Goal: Information Seeking & Learning: Find specific fact

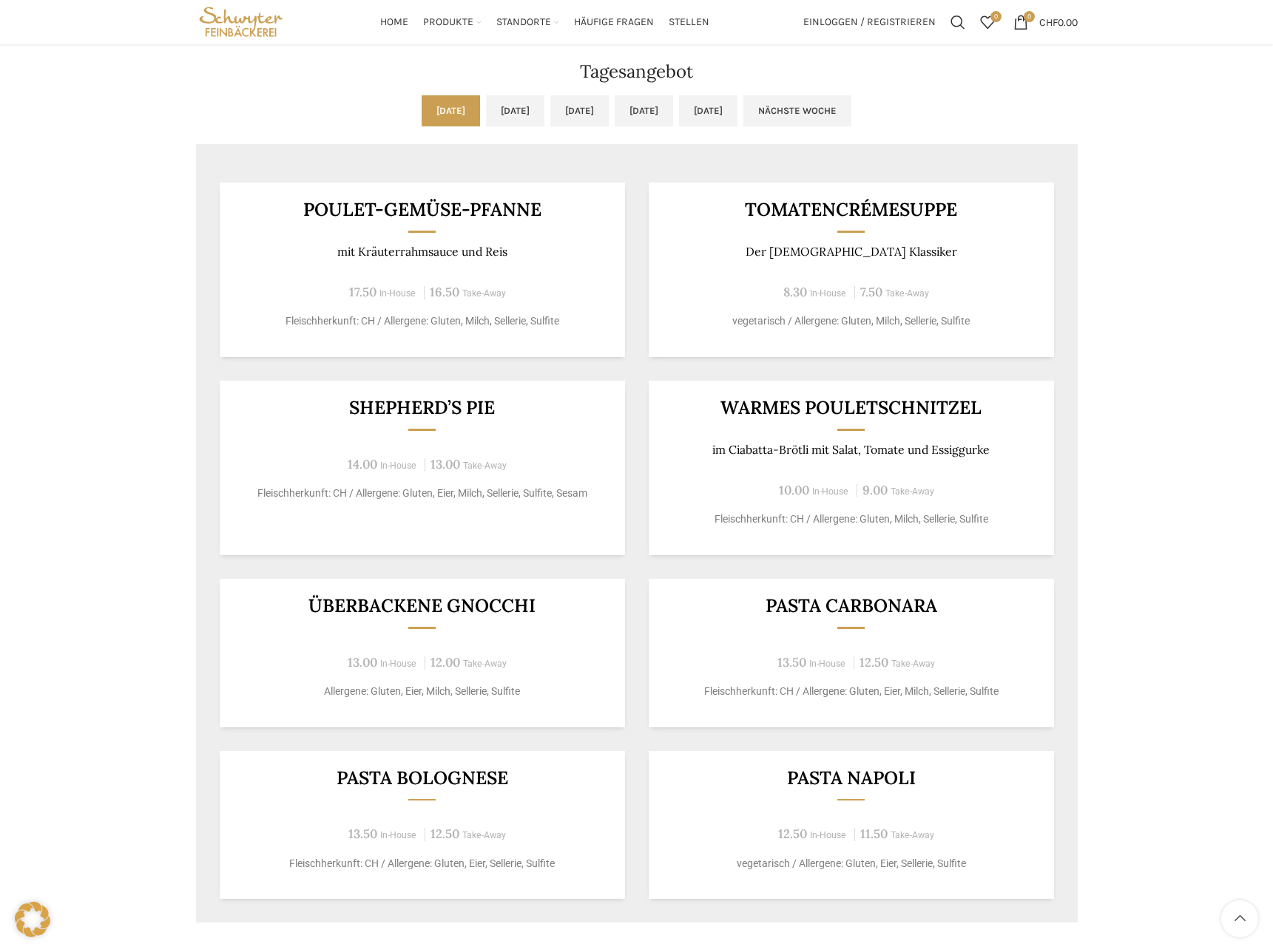
scroll to position [1202, 0]
click at [486, 118] on link "[DATE]" at bounding box center [515, 109] width 58 height 31
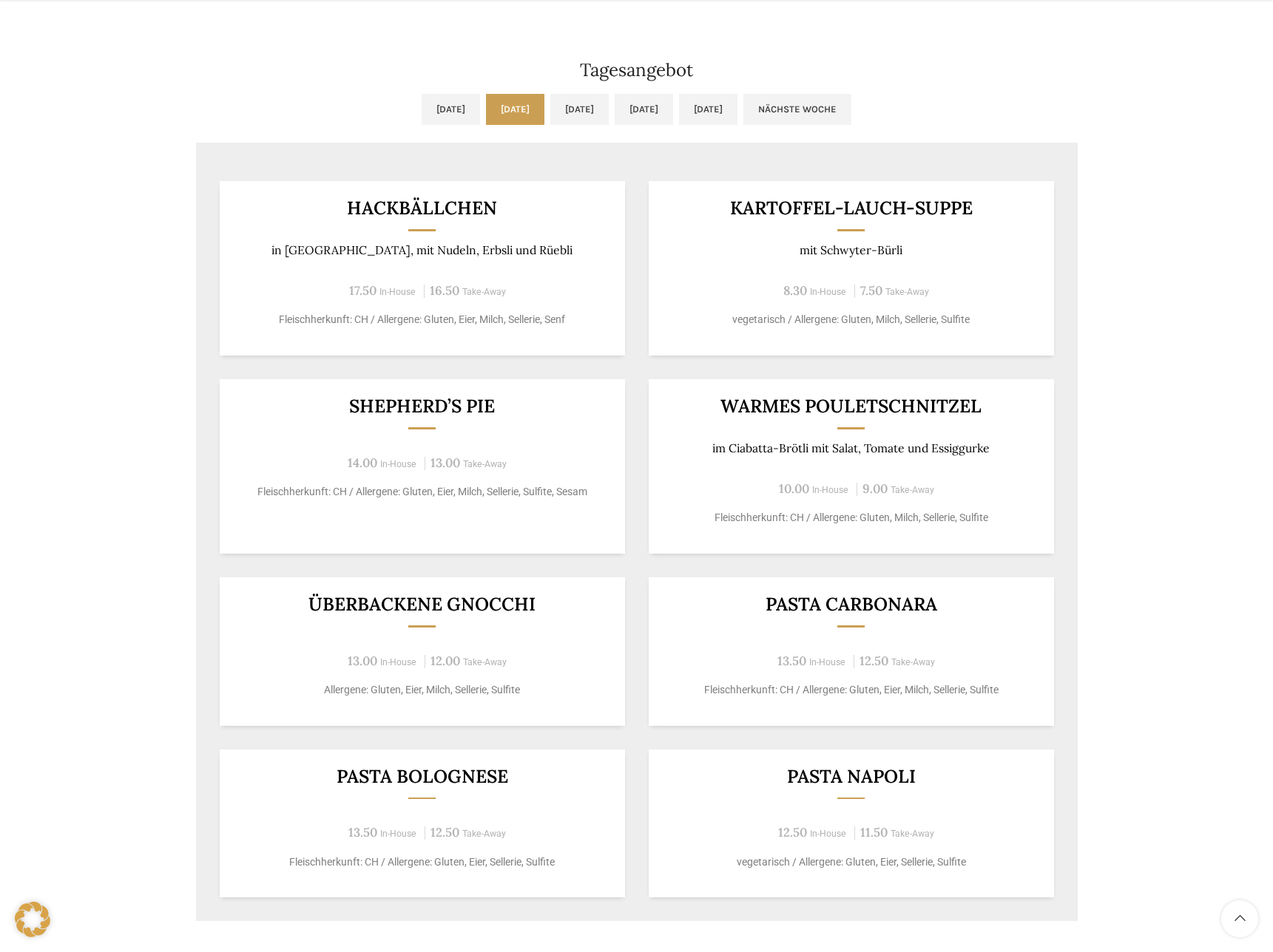
click at [380, 125] on ul "[DATE] [DATE] [DATE] [DATE] [DATE] Nächste Woche" at bounding box center [637, 119] width 882 height 49
click at [421, 113] on link "[DATE]" at bounding box center [450, 109] width 58 height 31
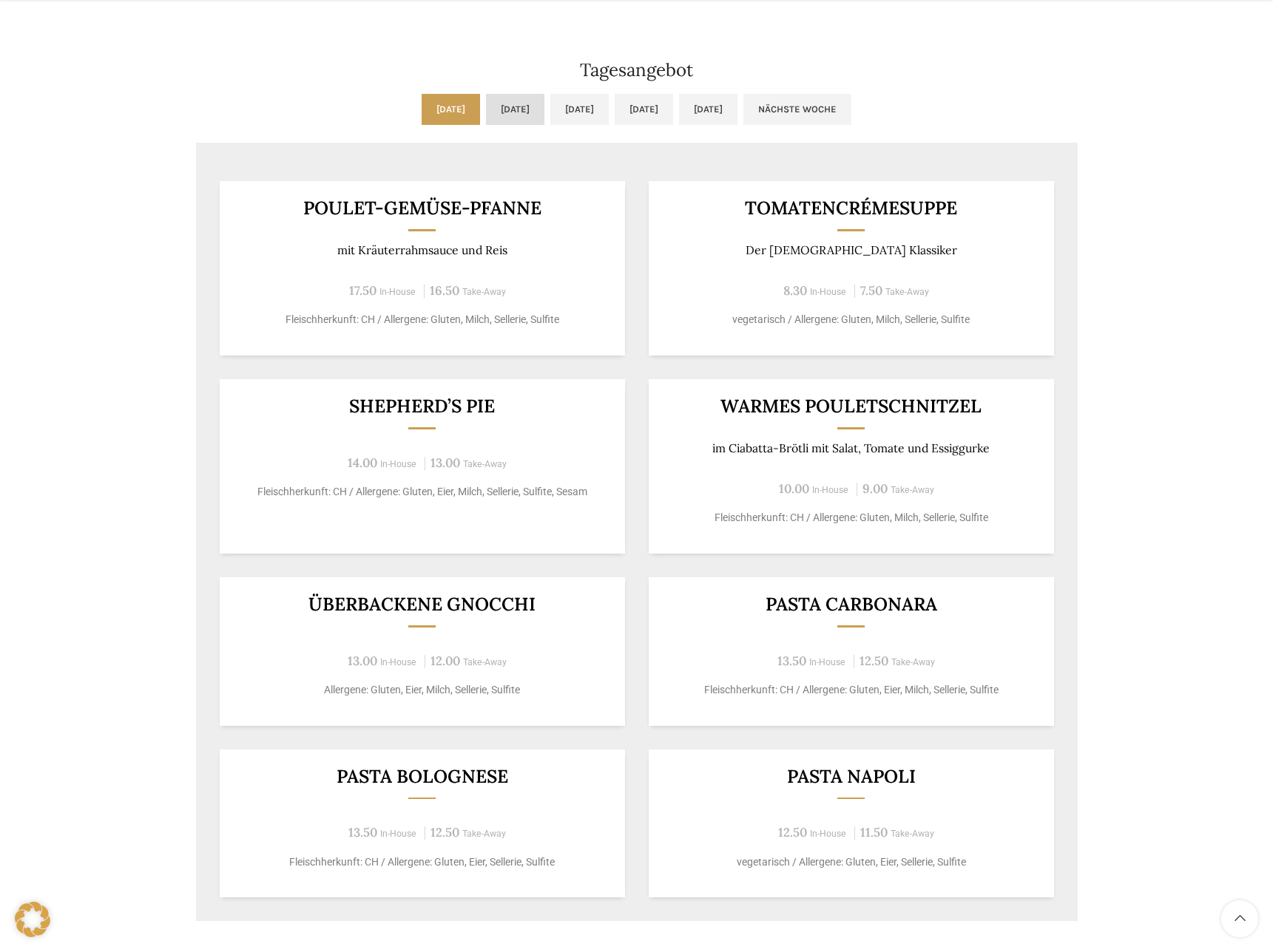
click at [486, 111] on link "[DATE]" at bounding box center [515, 109] width 58 height 31
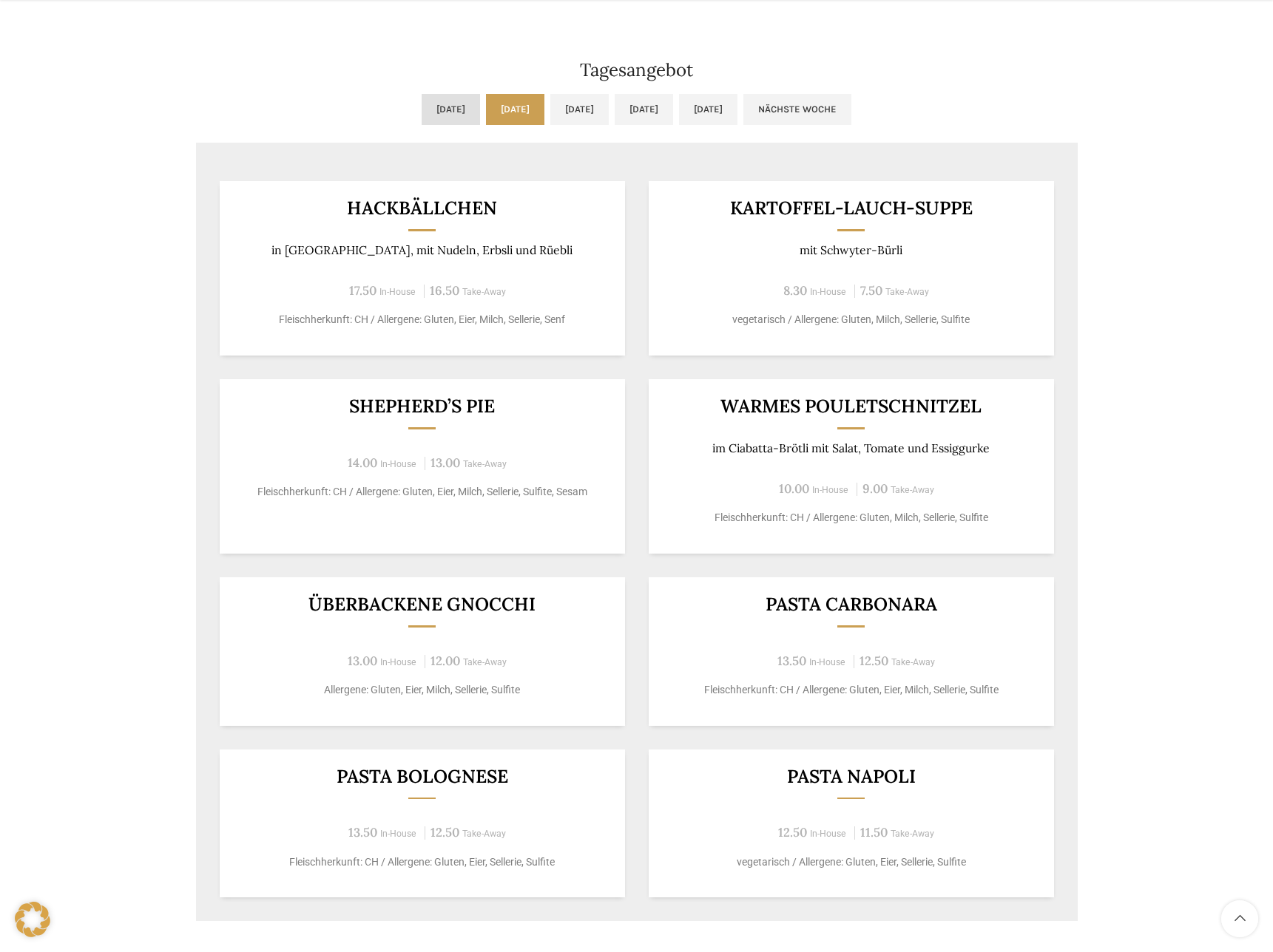
click at [421, 115] on link "[DATE]" at bounding box center [450, 109] width 58 height 31
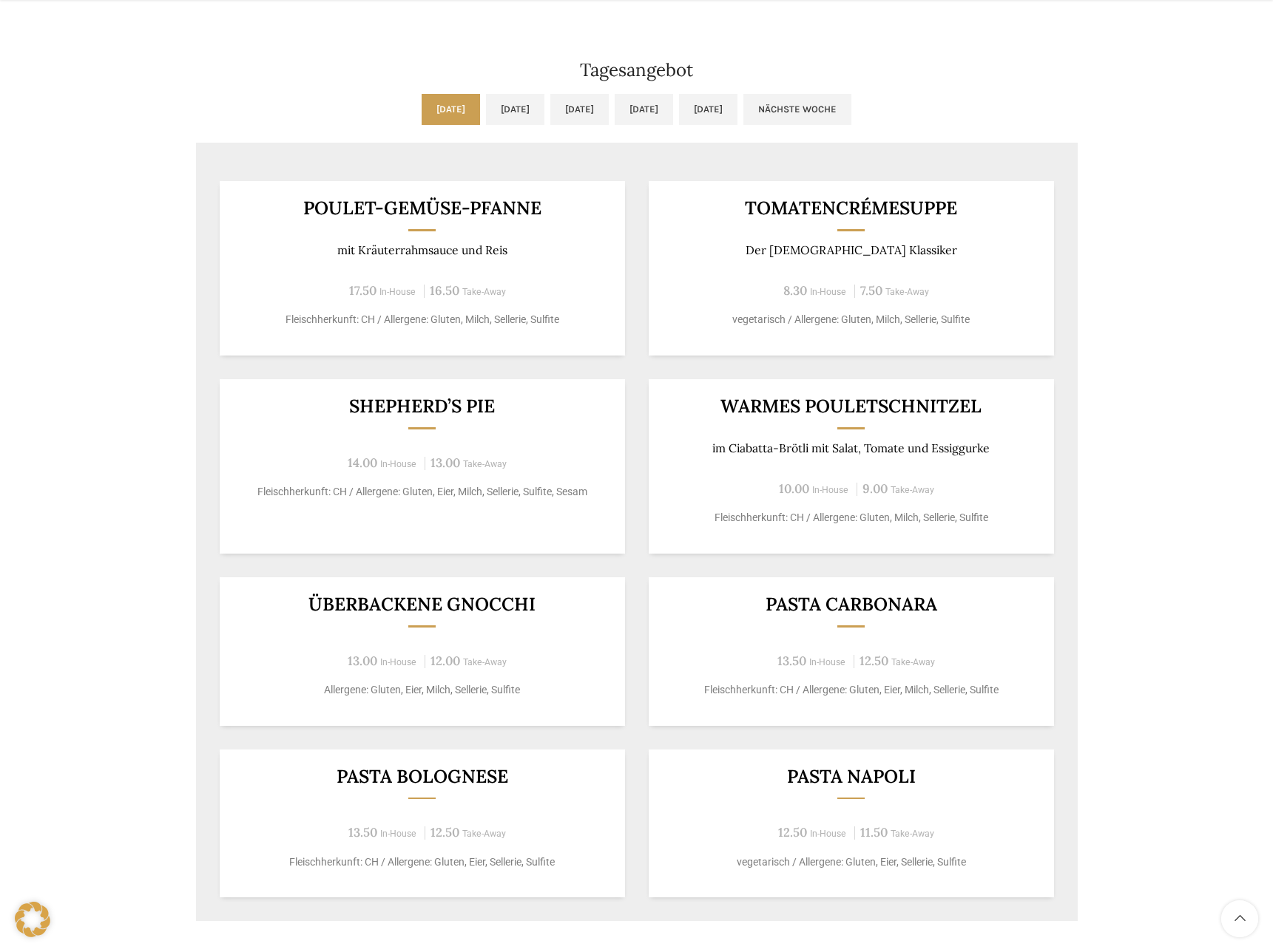
click at [421, 115] on link "[DATE]" at bounding box center [450, 109] width 58 height 31
click at [571, 115] on link "[DATE]" at bounding box center [579, 109] width 58 height 31
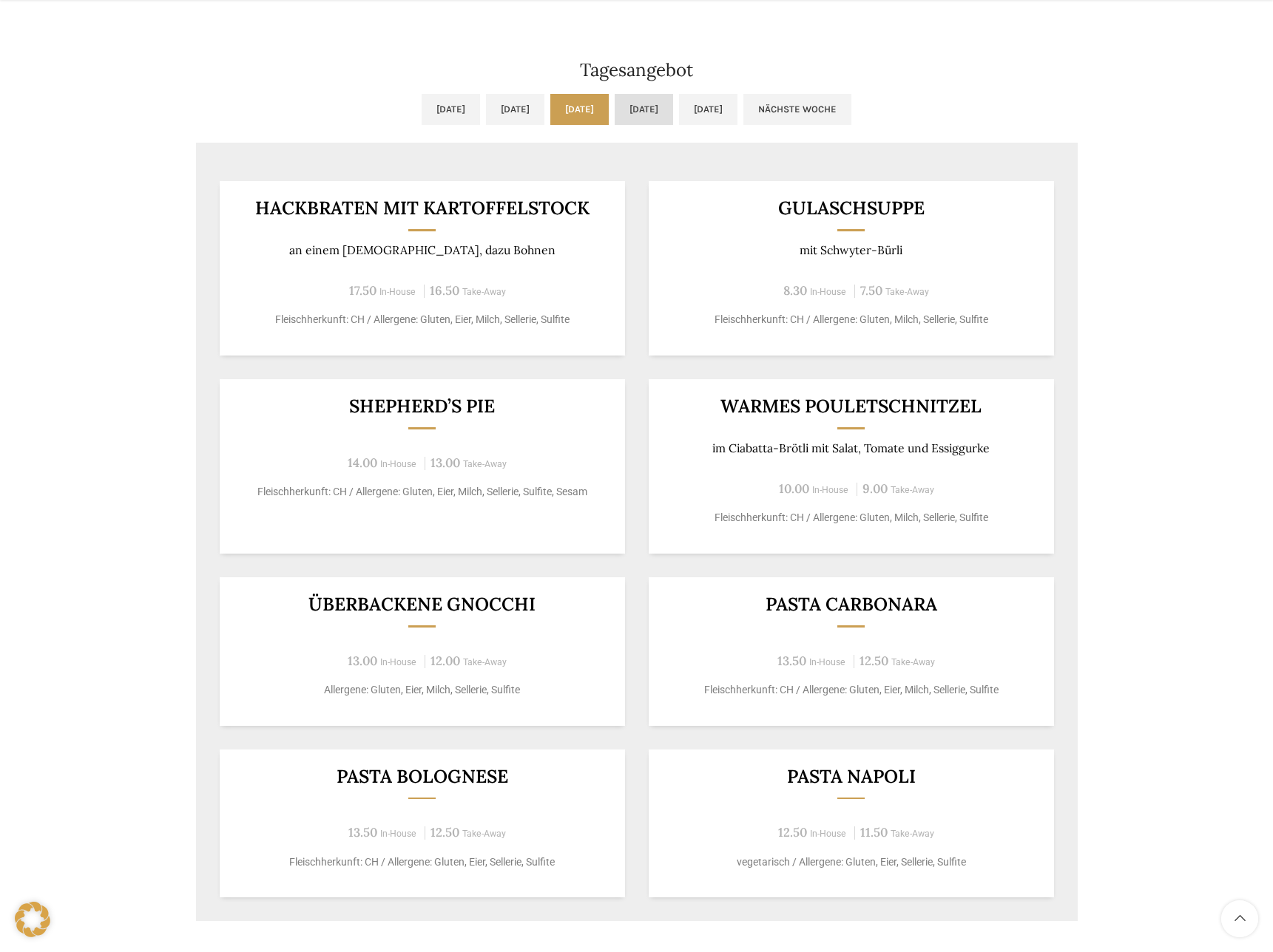
click at [655, 112] on link "[DATE]" at bounding box center [644, 109] width 58 height 31
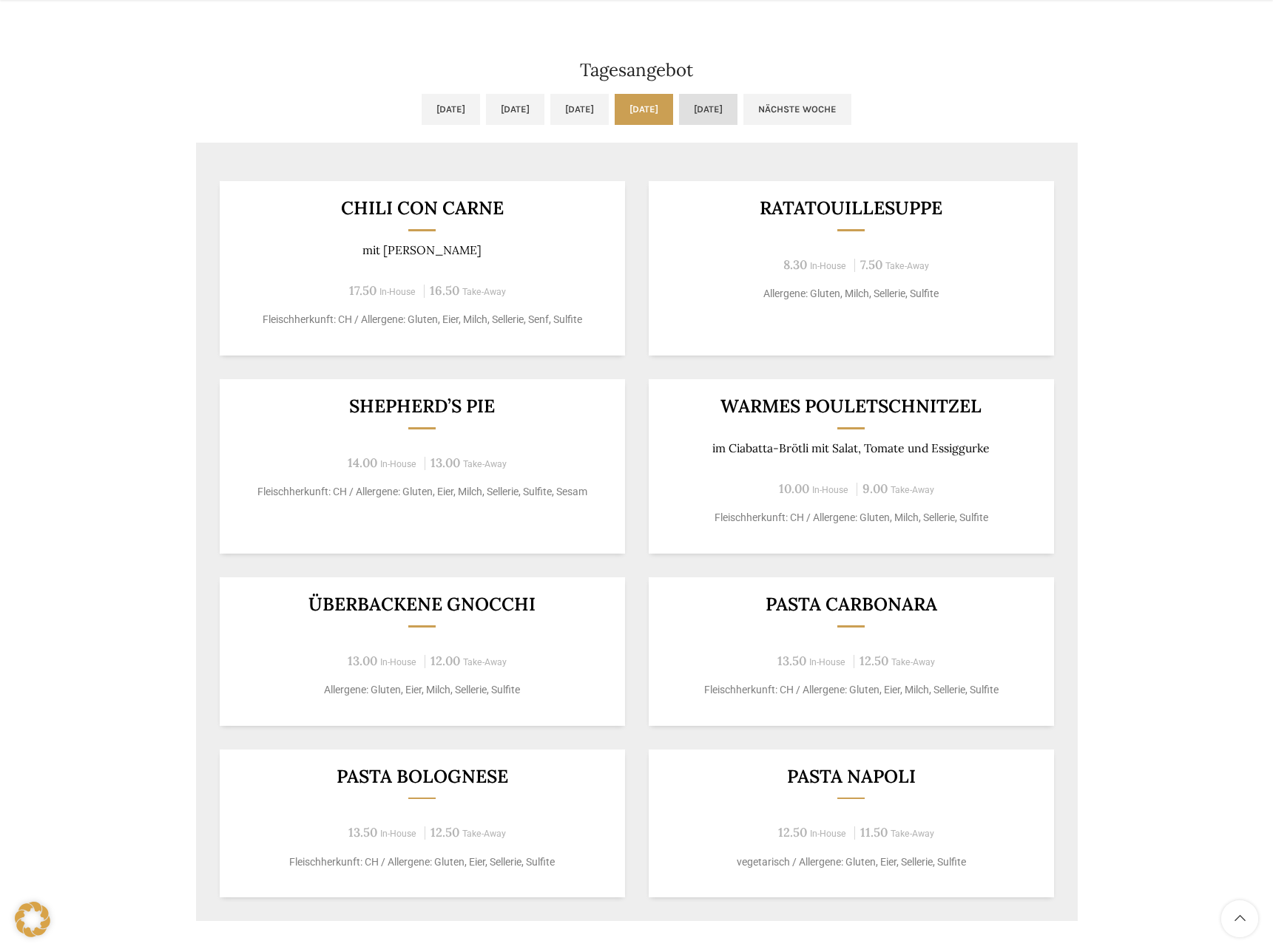
click at [737, 107] on link "[DATE]" at bounding box center [708, 109] width 58 height 31
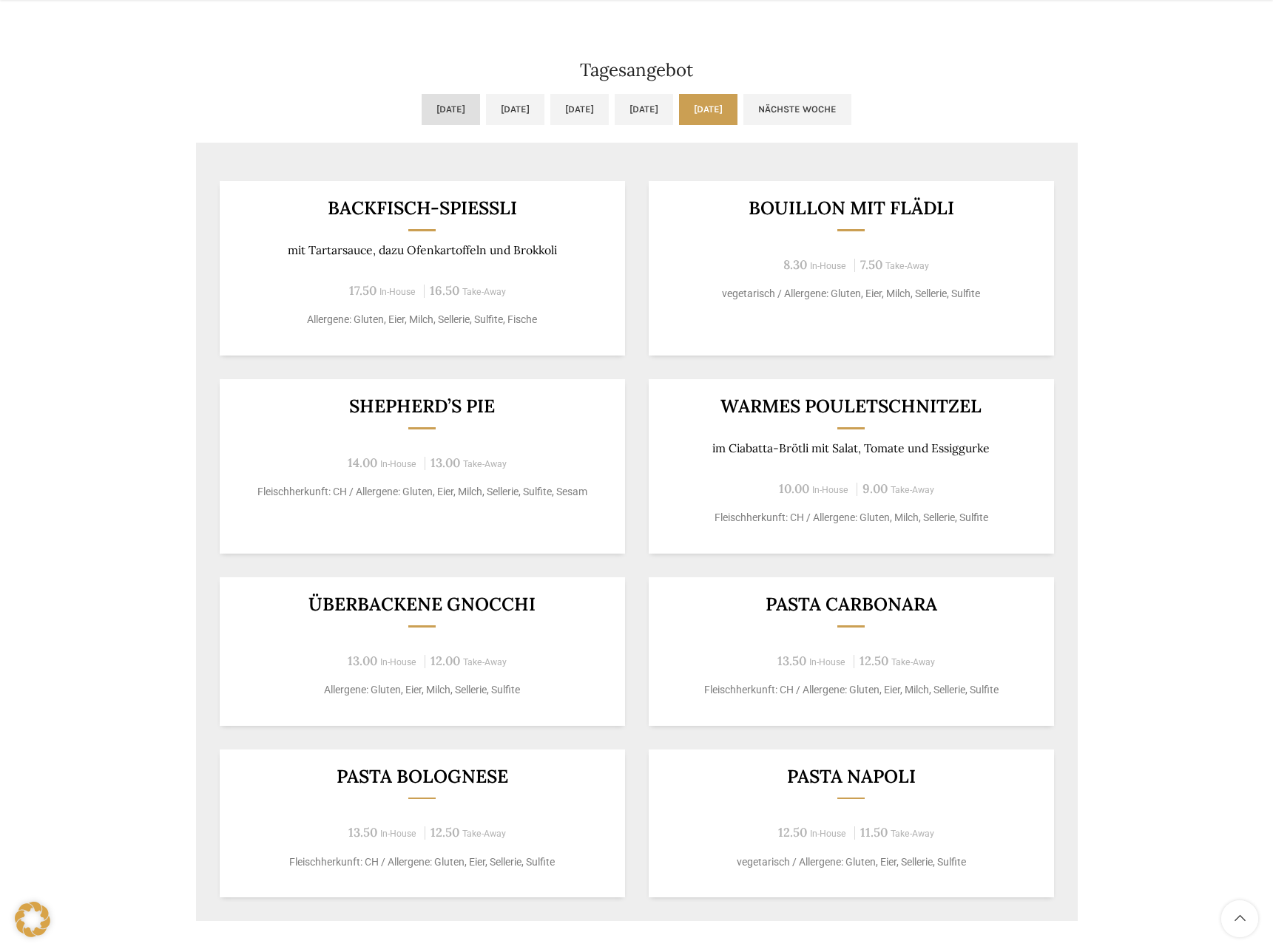
click at [421, 114] on link "[DATE]" at bounding box center [450, 109] width 58 height 31
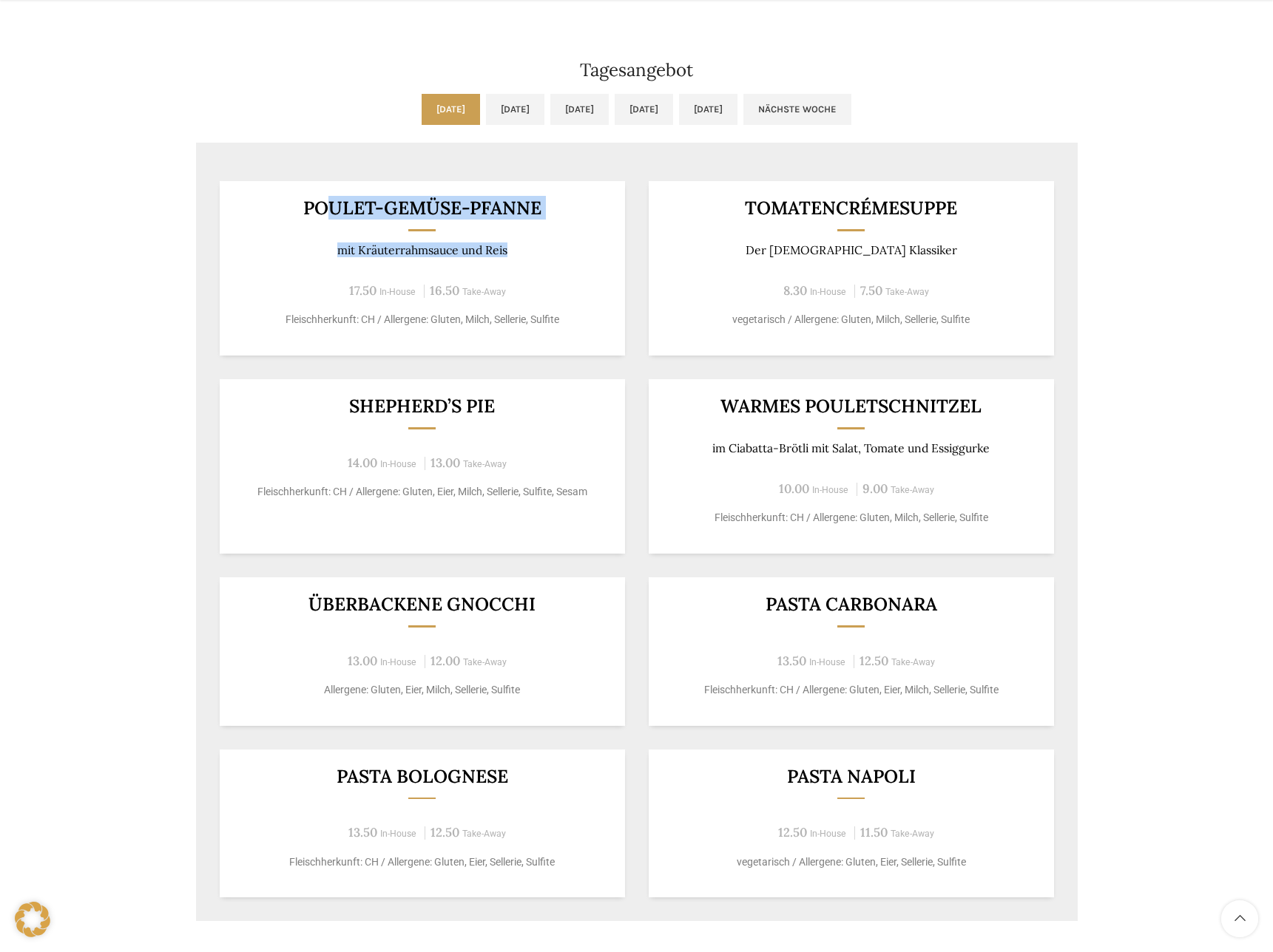
drag, startPoint x: 326, startPoint y: 208, endPoint x: 494, endPoint y: 259, distance: 175.6
click at [494, 259] on div "Poulet-Gemüse-Pfanne mit Kräuterrahmsauce und Reis 17.50 In-House 16.50 Take-Aw…" at bounding box center [422, 268] width 405 height 175
click at [1108, 98] on div "Backstuben-Café Neugasse Wochentag ÖFFNUNGSZEITEN [DATE][GEOGRAPHIC_DATA][DATE]…" at bounding box center [636, 770] width 1273 height 3674
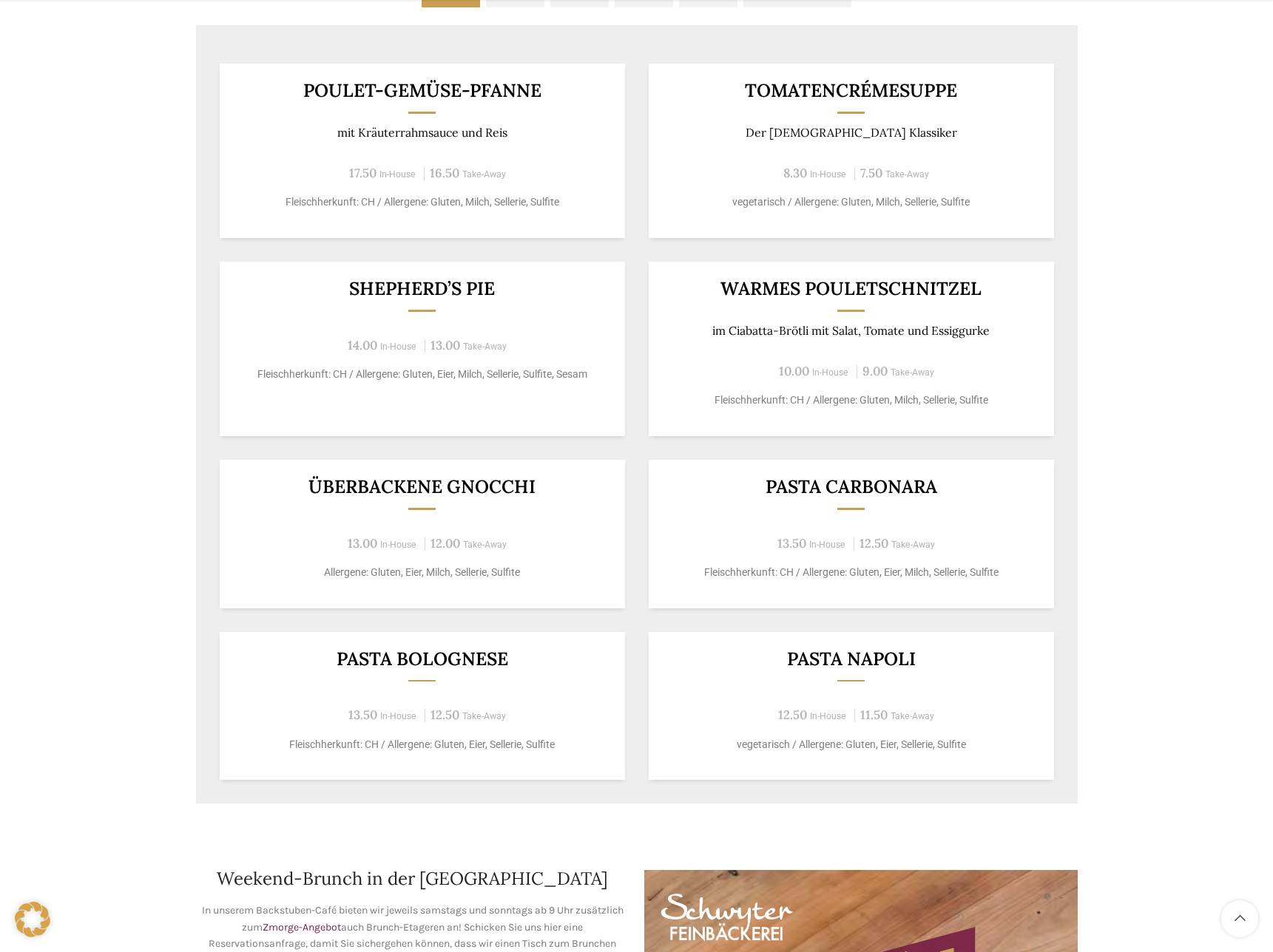
scroll to position [1321, 0]
